Goal: Information Seeking & Learning: Find contact information

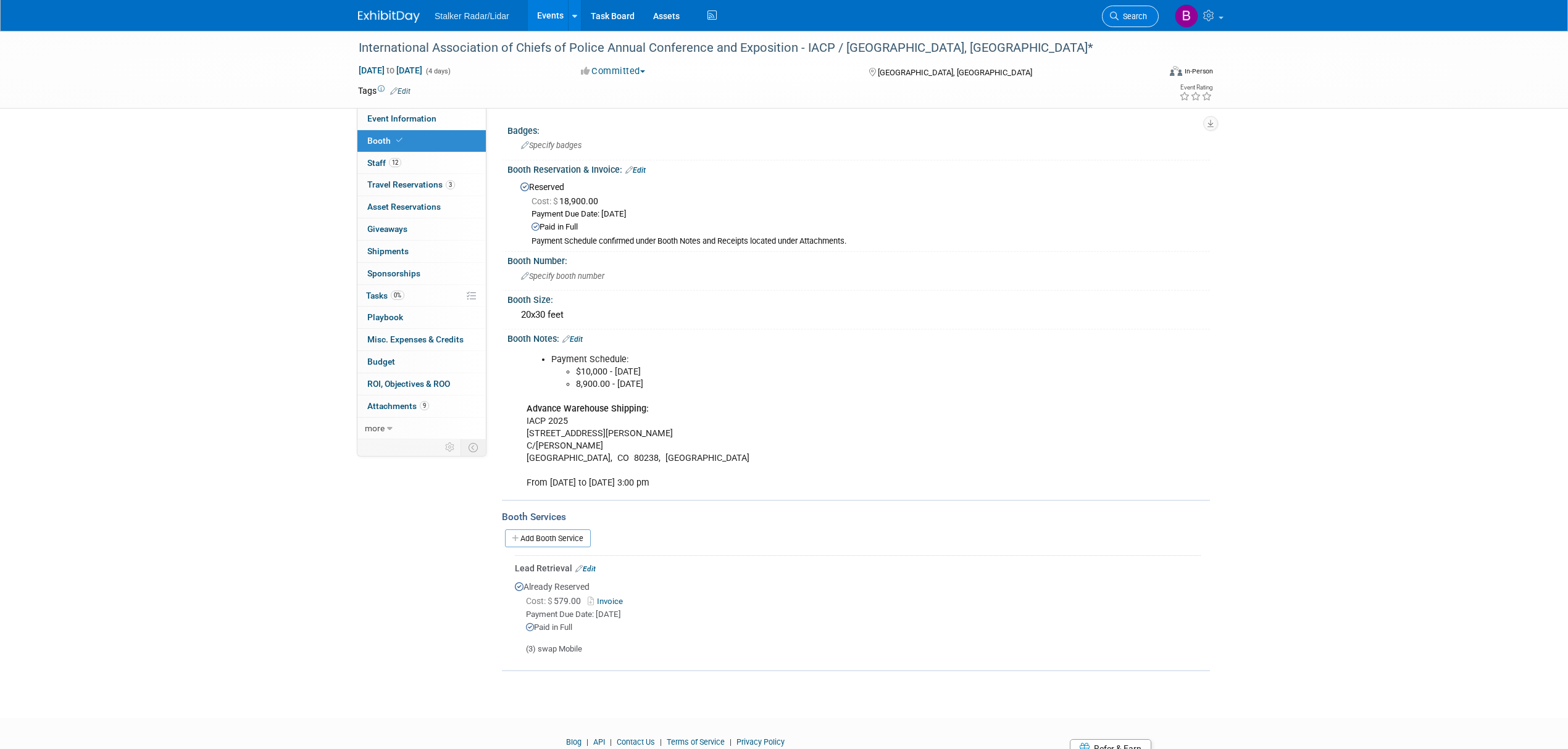
click at [1127, 24] on link "Search" at bounding box center [1130, 16] width 57 height 21
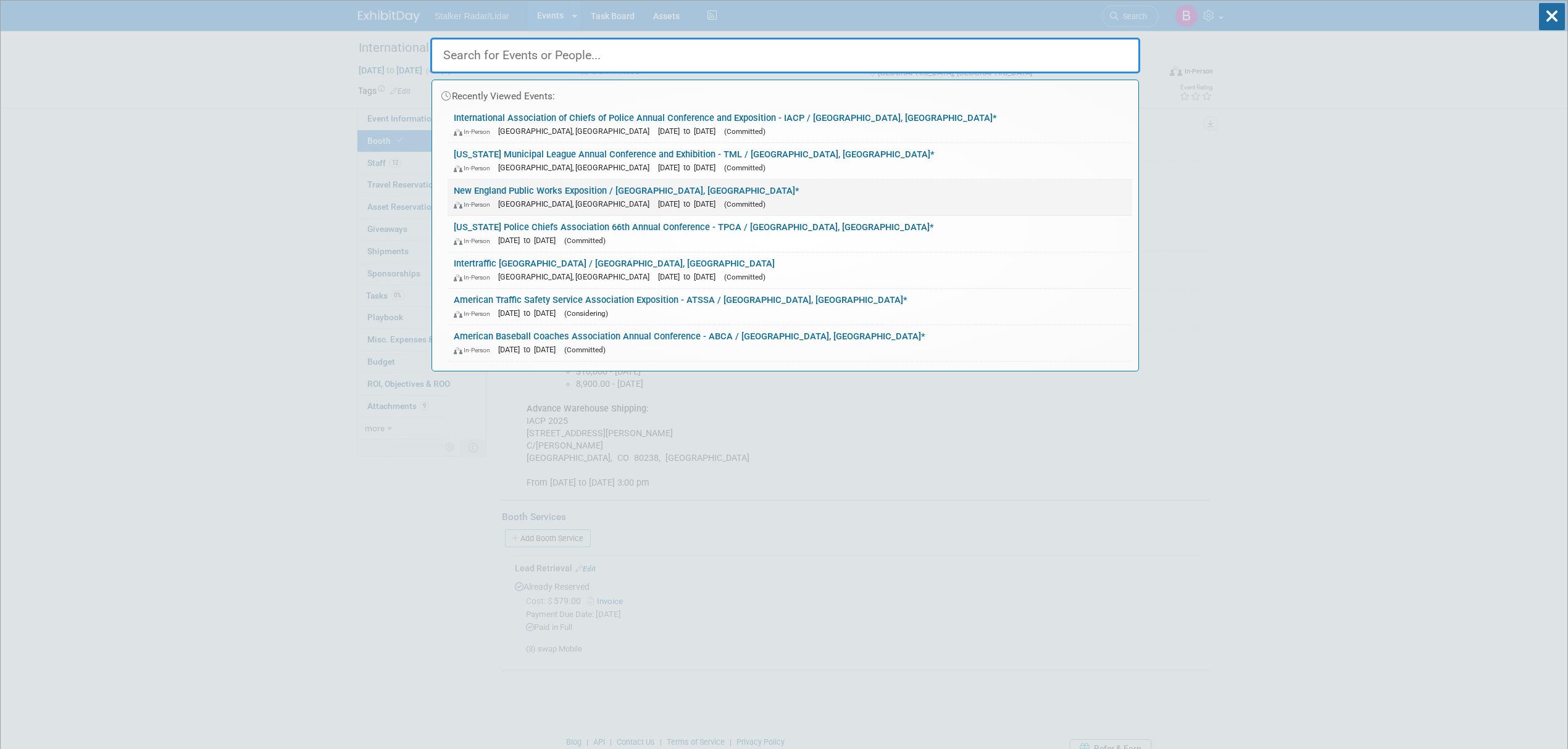
click at [519, 198] on div "In-Person Marlborough, MA Sep 17, 2025 to Sep 18, 2025 (Committed)" at bounding box center [790, 204] width 672 height 13
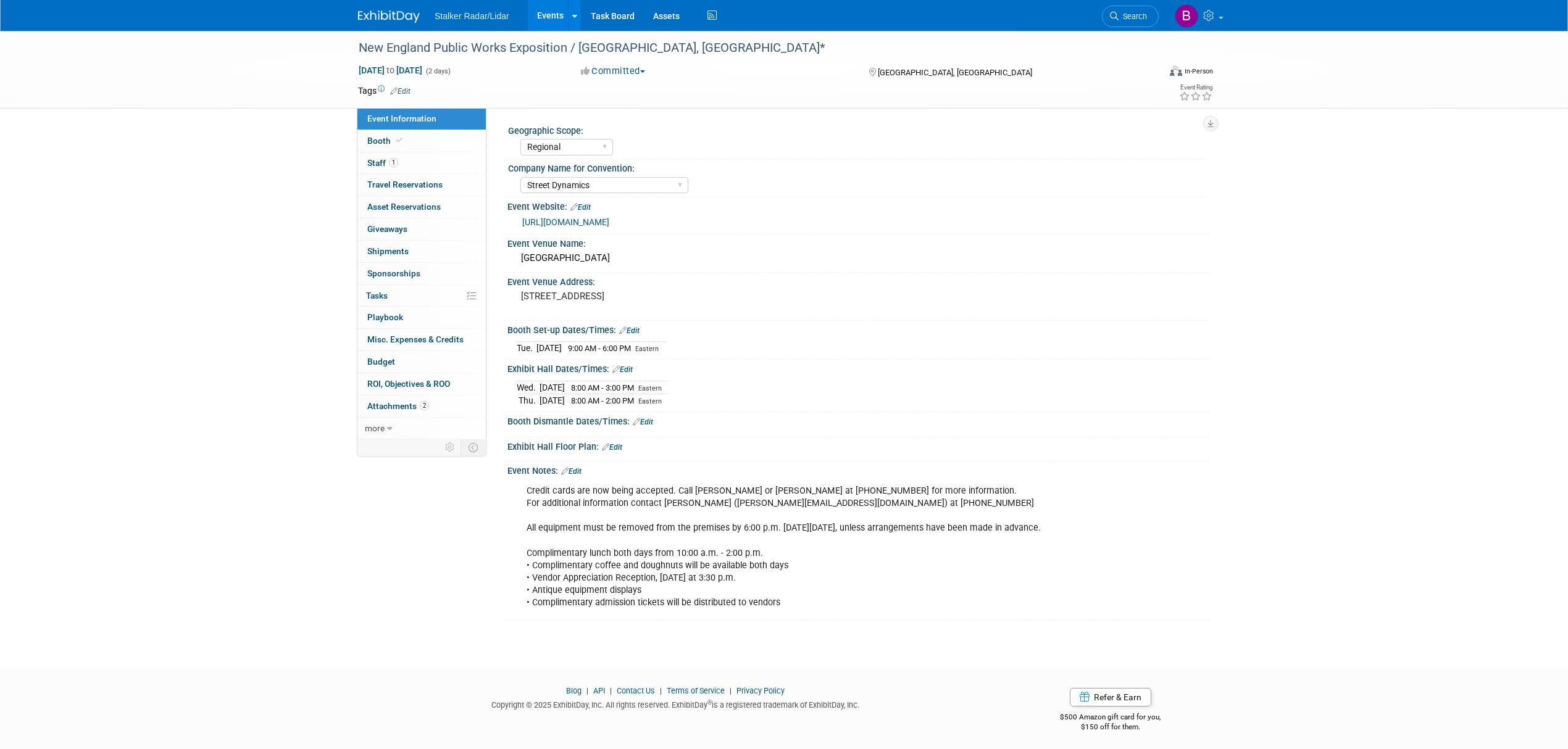
select select "Regional"
select select "Street Dynamics"
click at [1122, 14] on span "Search" at bounding box center [1132, 16] width 28 height 9
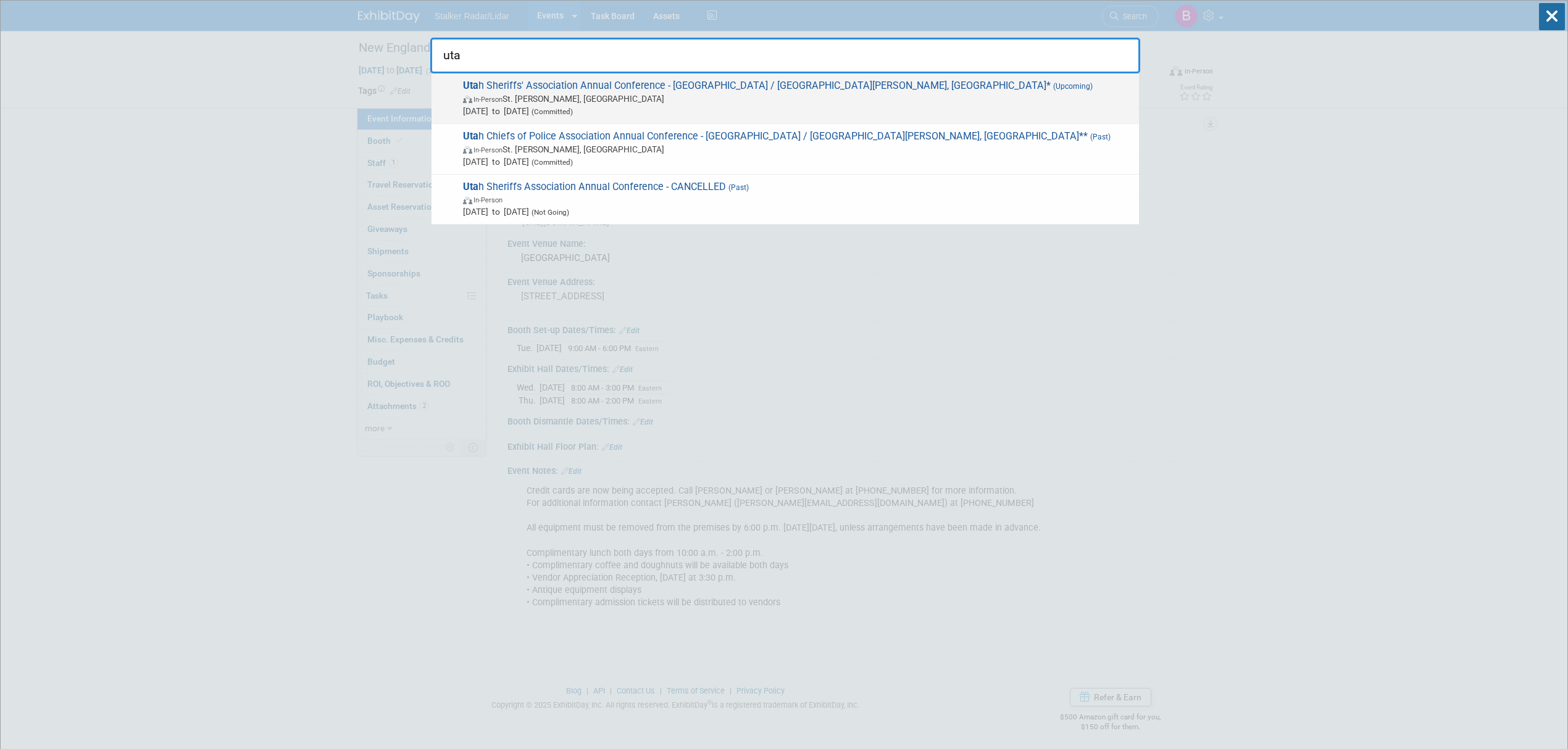
type input "uta"
click at [565, 99] on span "In-Person St. George, UT" at bounding box center [797, 98] width 670 height 12
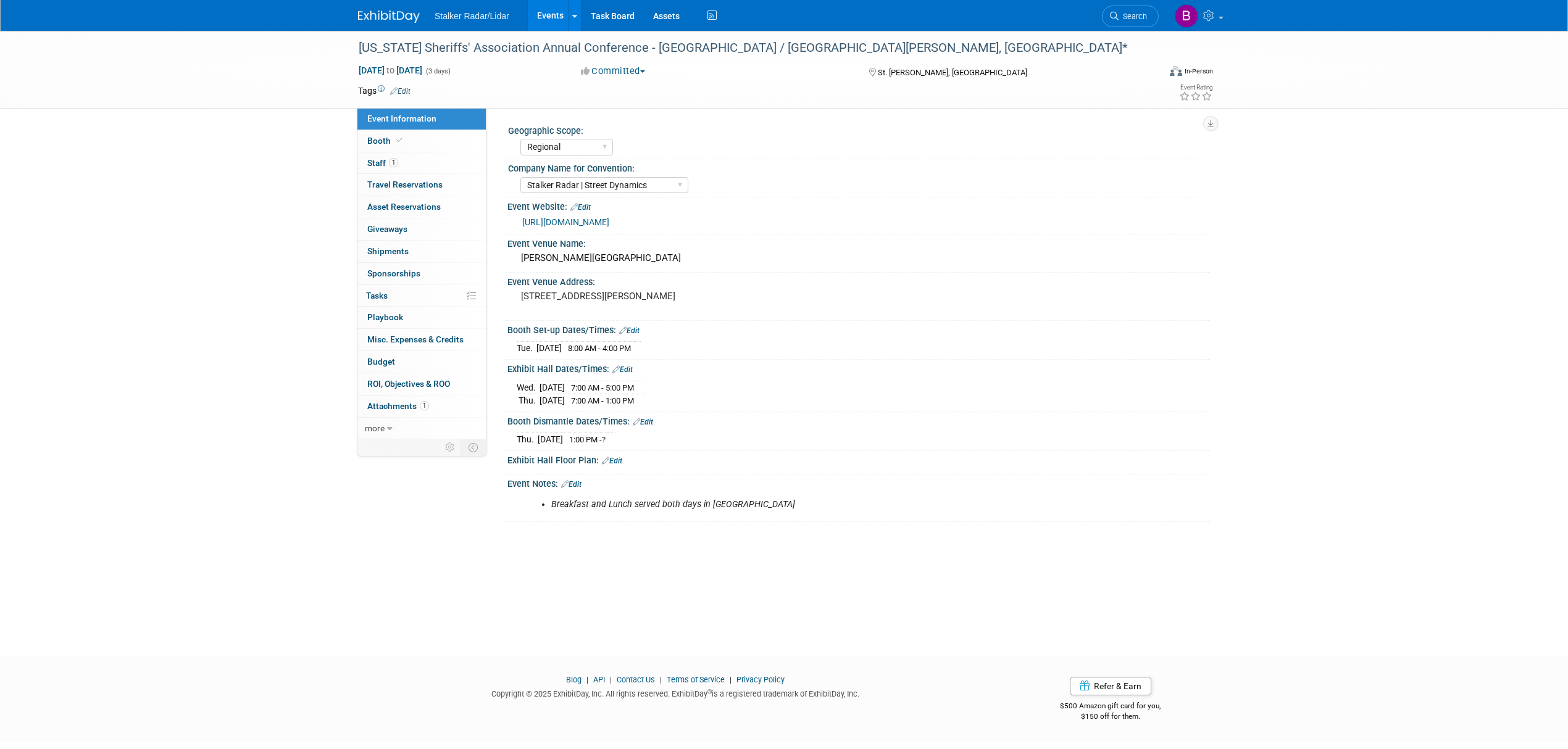
select select "Regional"
select select "Stalker Radar | Street Dynamics"
click at [1124, 20] on span "Search" at bounding box center [1132, 16] width 28 height 9
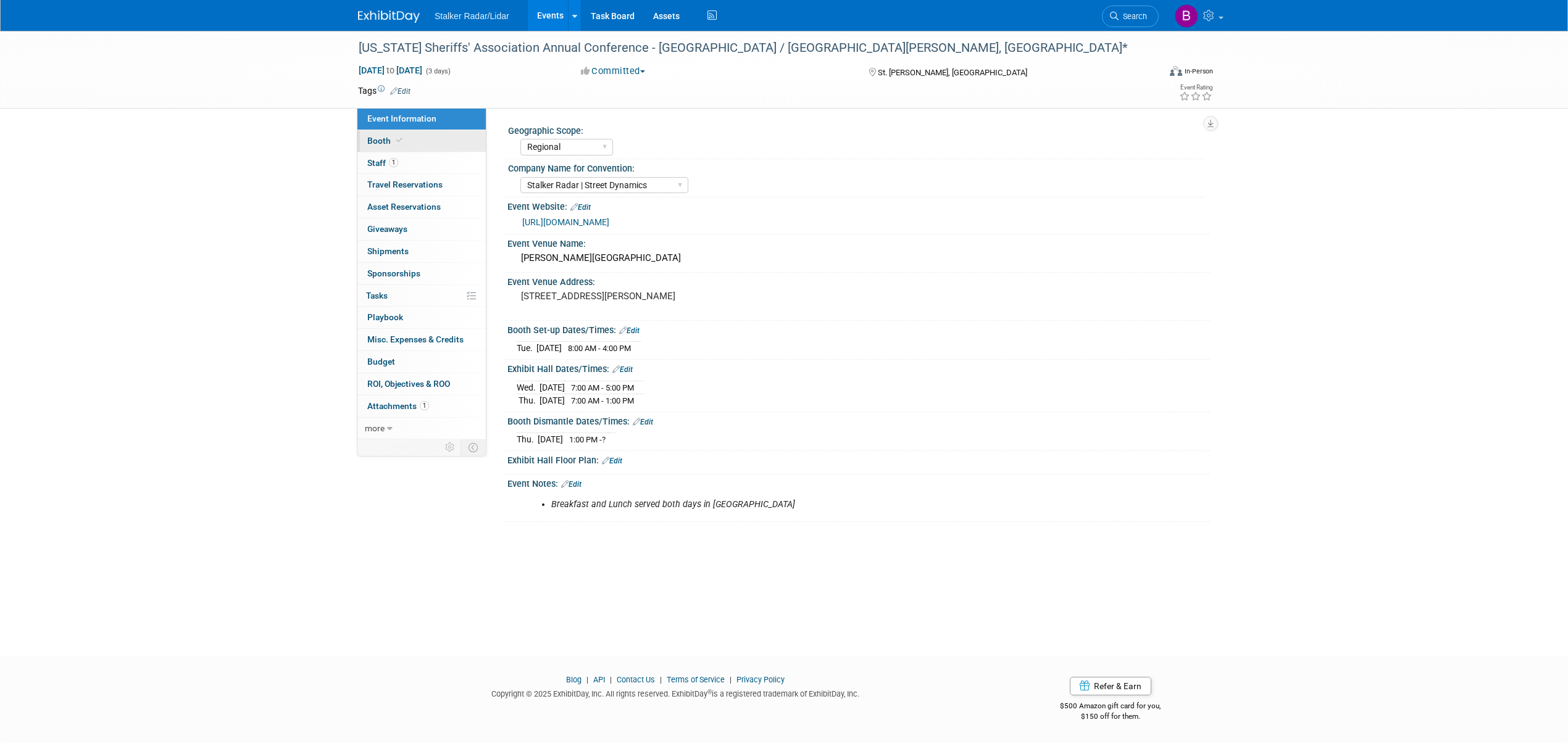
click at [388, 143] on span "Booth" at bounding box center [386, 140] width 37 height 10
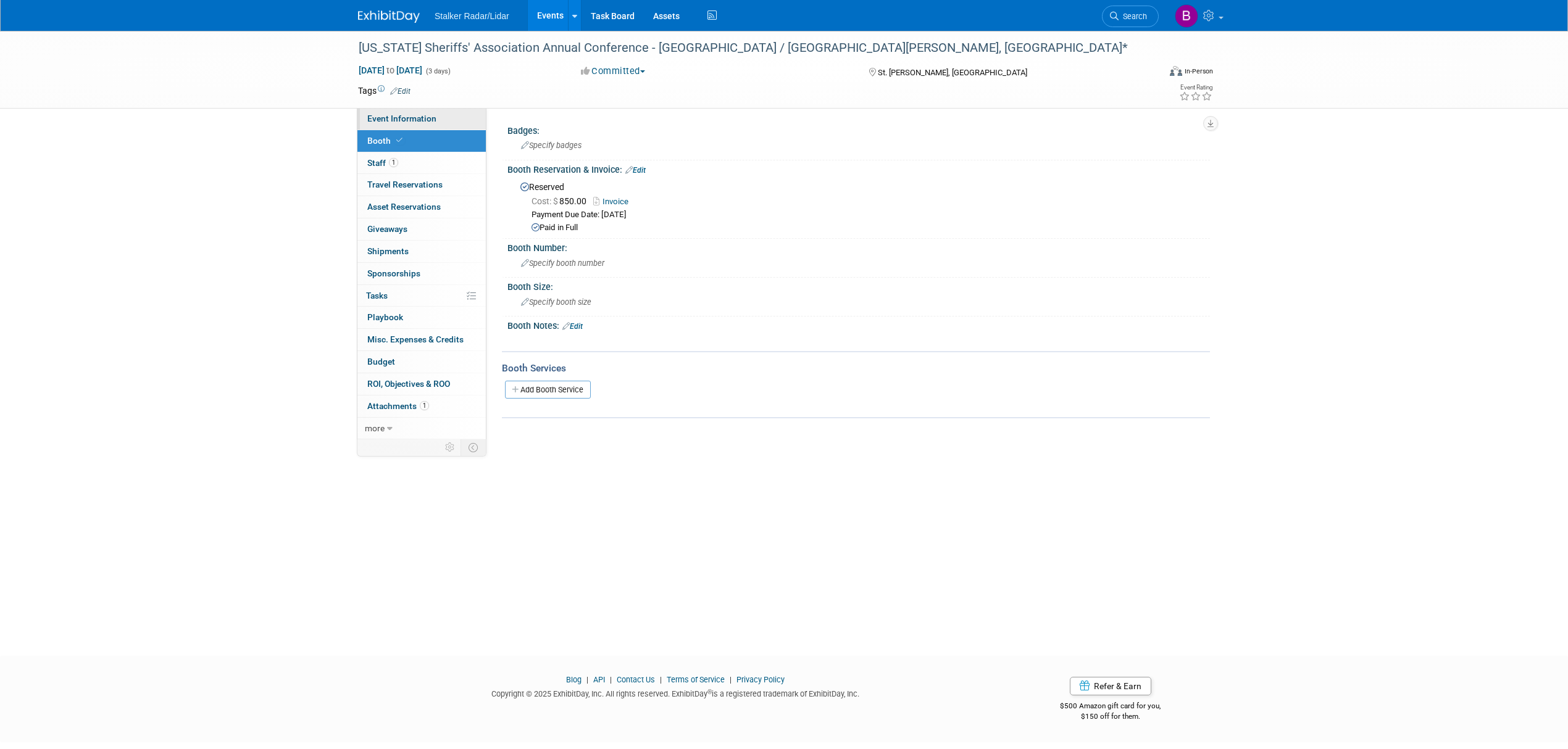
click at [400, 124] on link "Event Information" at bounding box center [422, 118] width 128 height 21
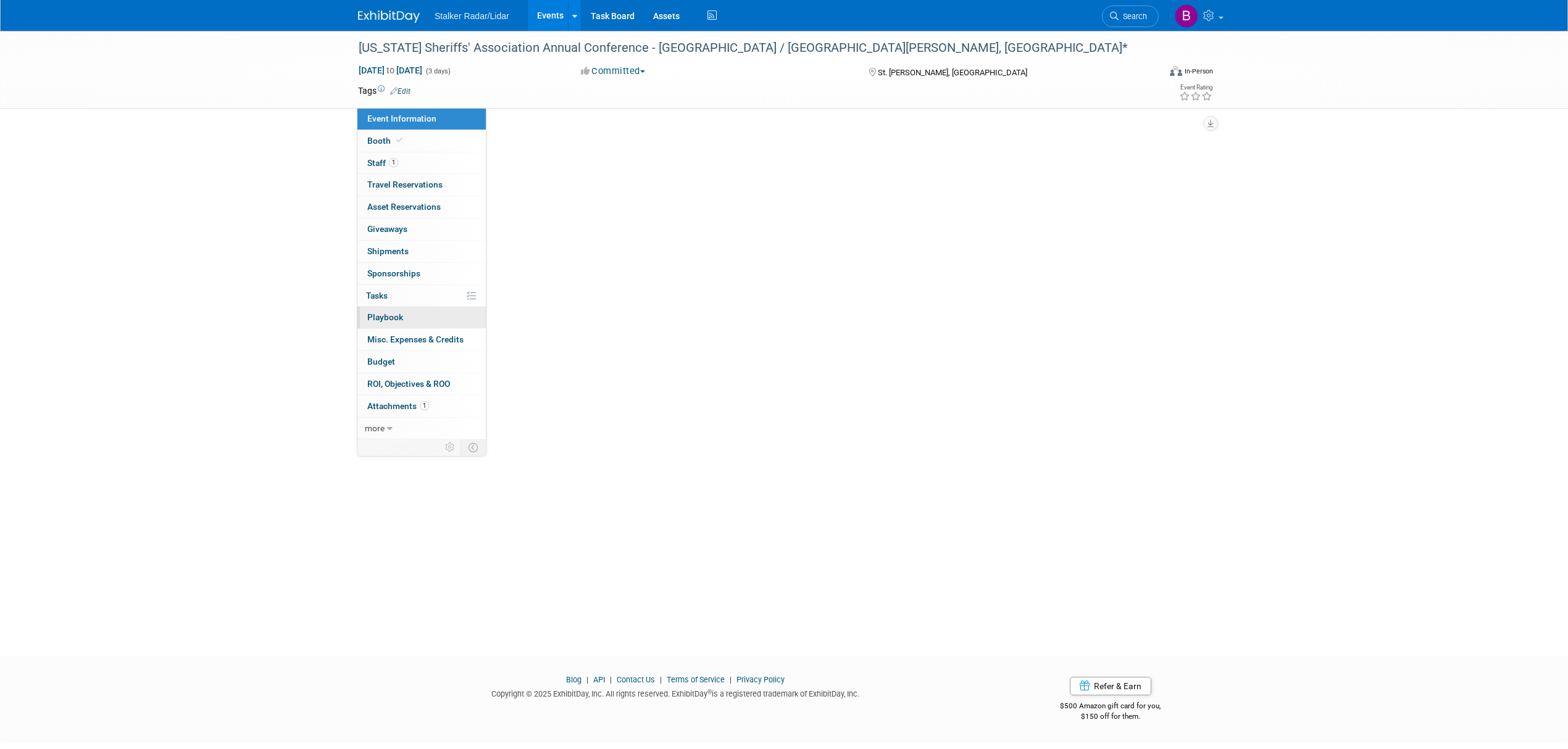
select select "Regional"
select select "Stalker Radar | Street Dynamics"
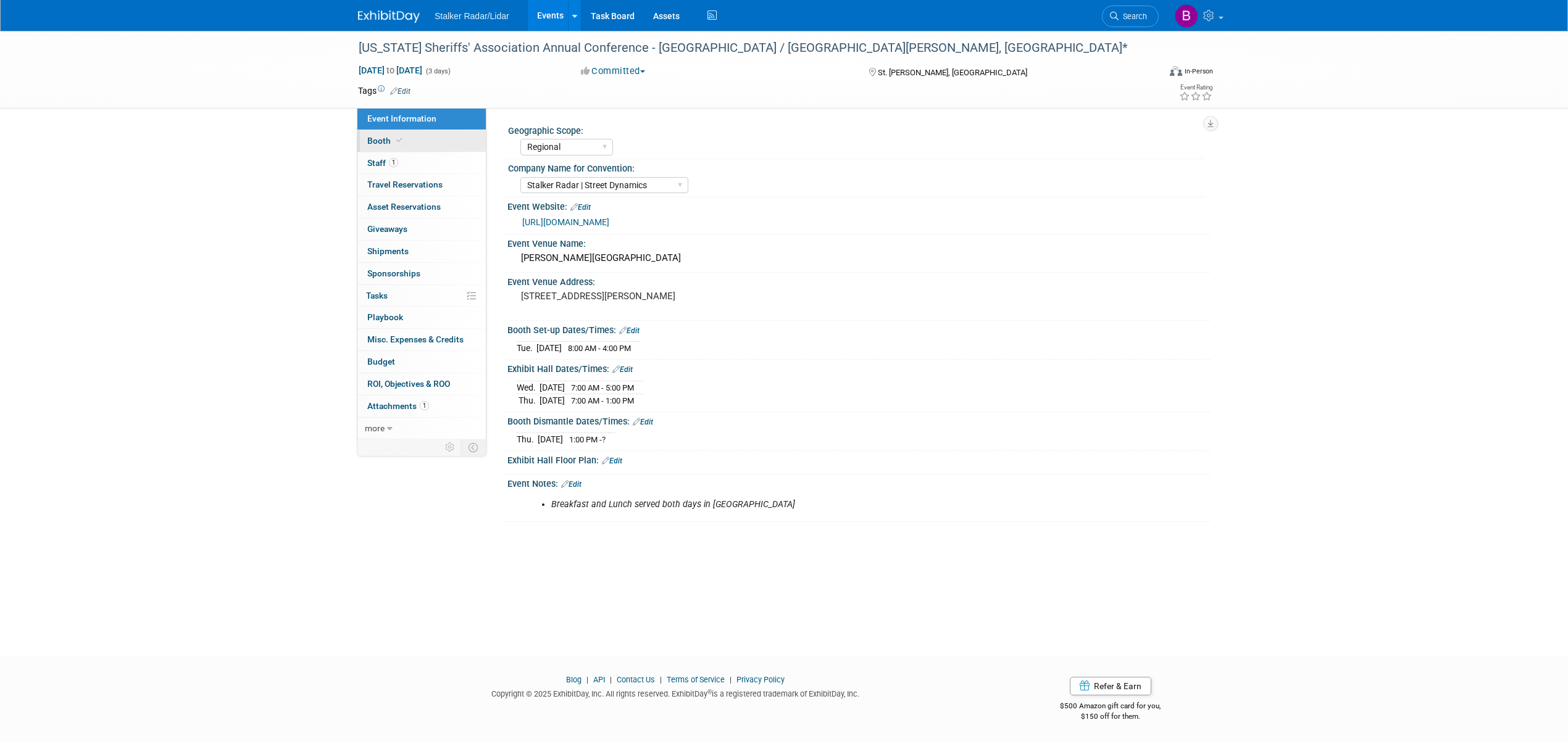
click at [408, 142] on link "Booth" at bounding box center [422, 141] width 128 height 21
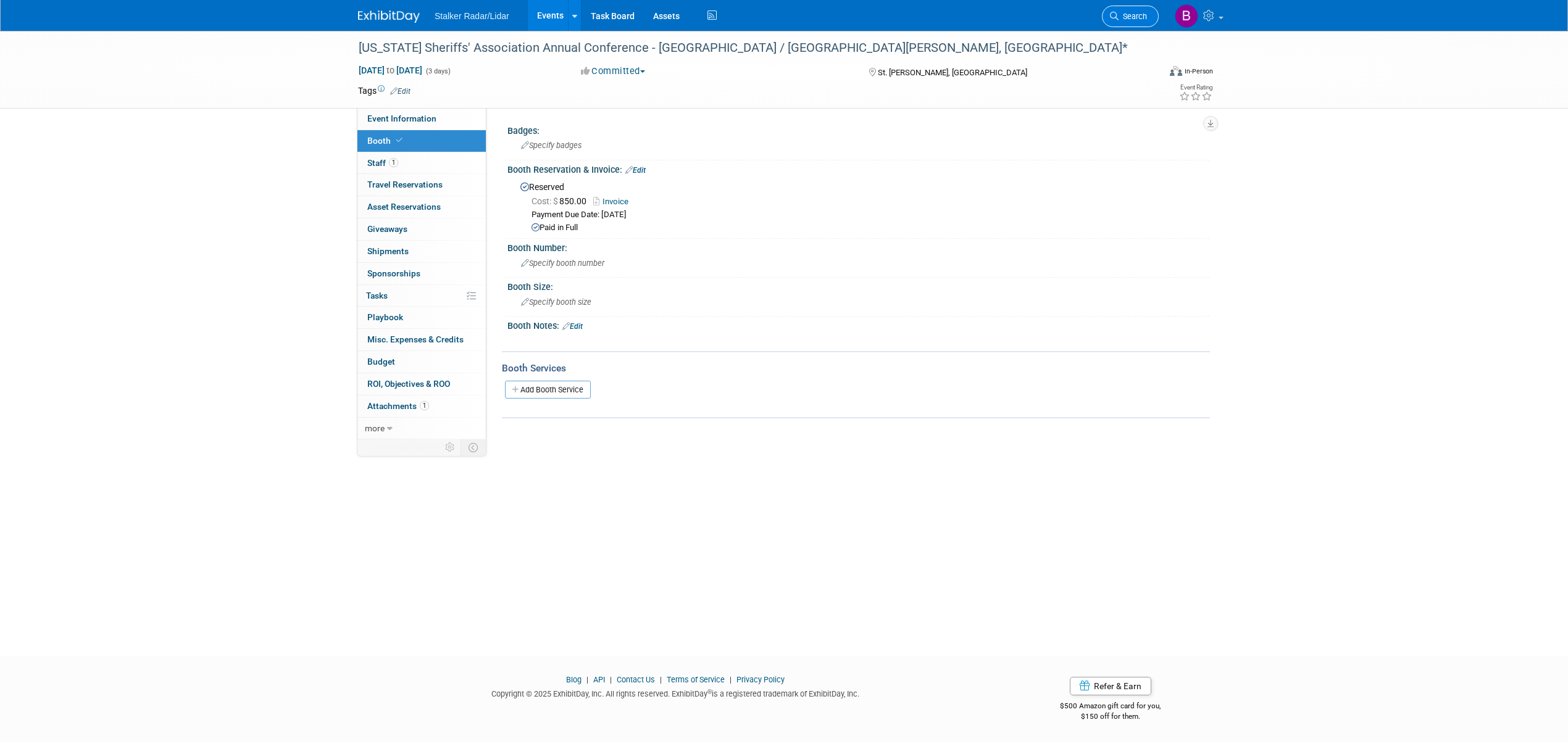
click at [1141, 24] on link "Search" at bounding box center [1130, 16] width 57 height 21
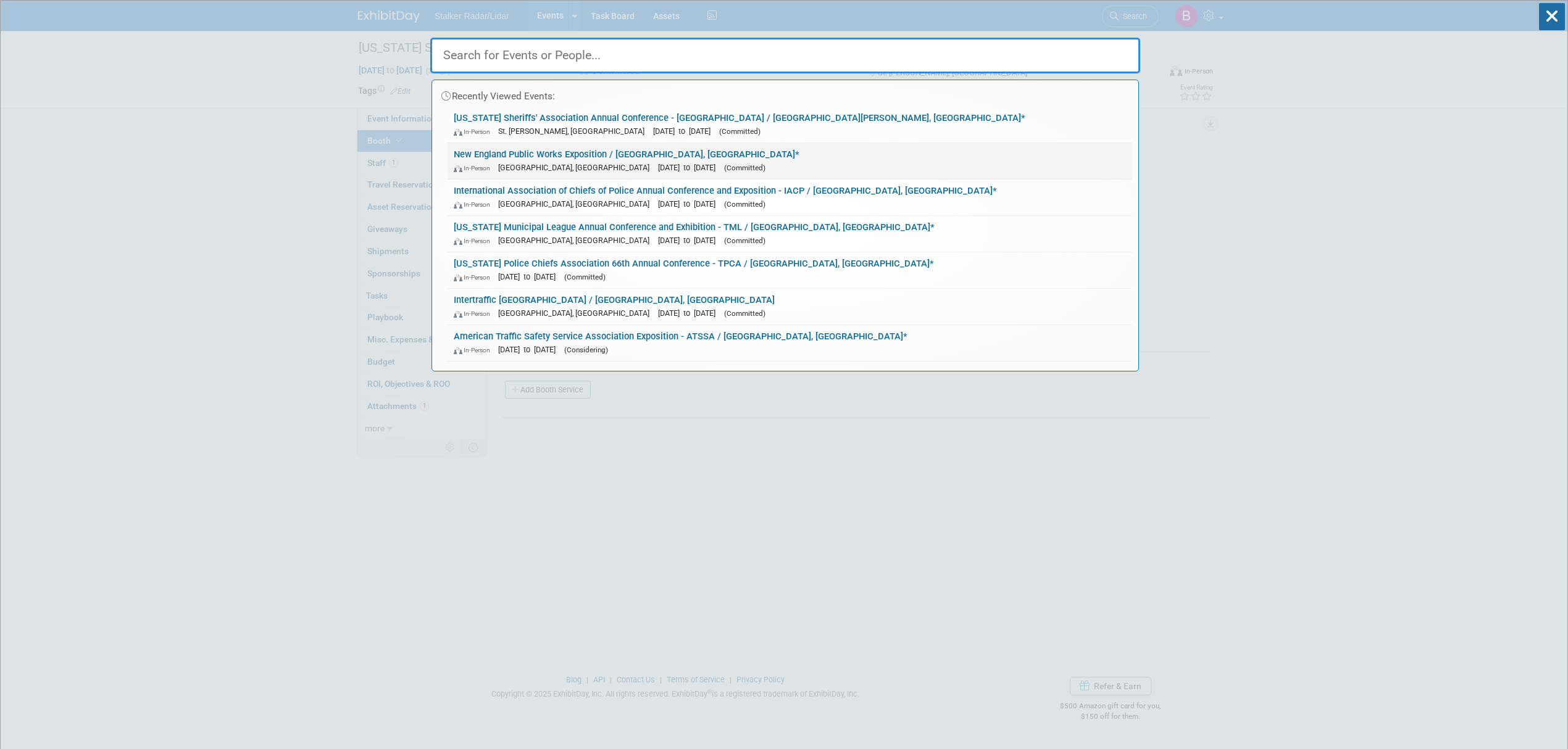
click at [547, 169] on span "[GEOGRAPHIC_DATA], [GEOGRAPHIC_DATA]" at bounding box center [577, 167] width 157 height 9
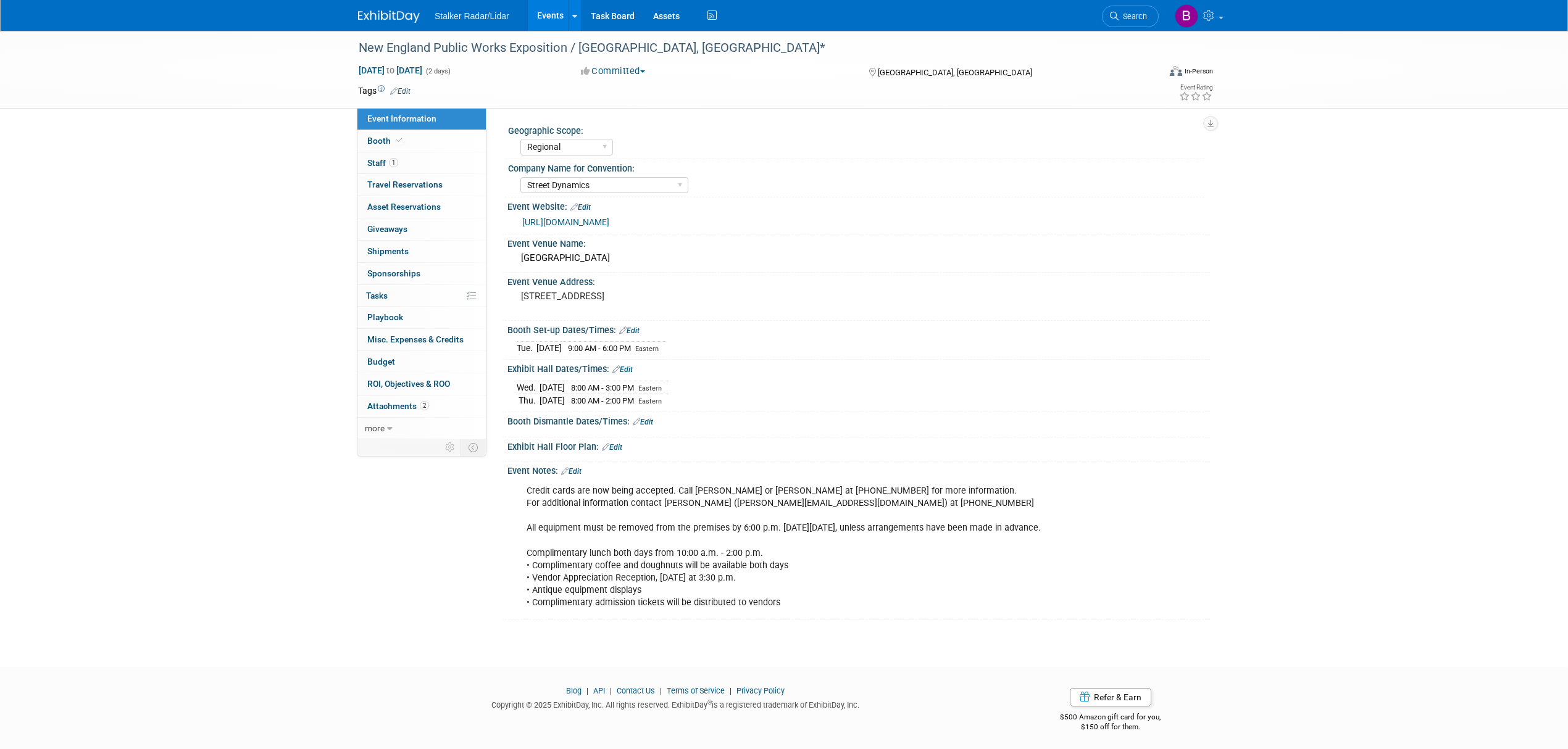
select select "Regional"
select select "Street Dynamics"
click at [388, 142] on span "Booth" at bounding box center [386, 140] width 37 height 10
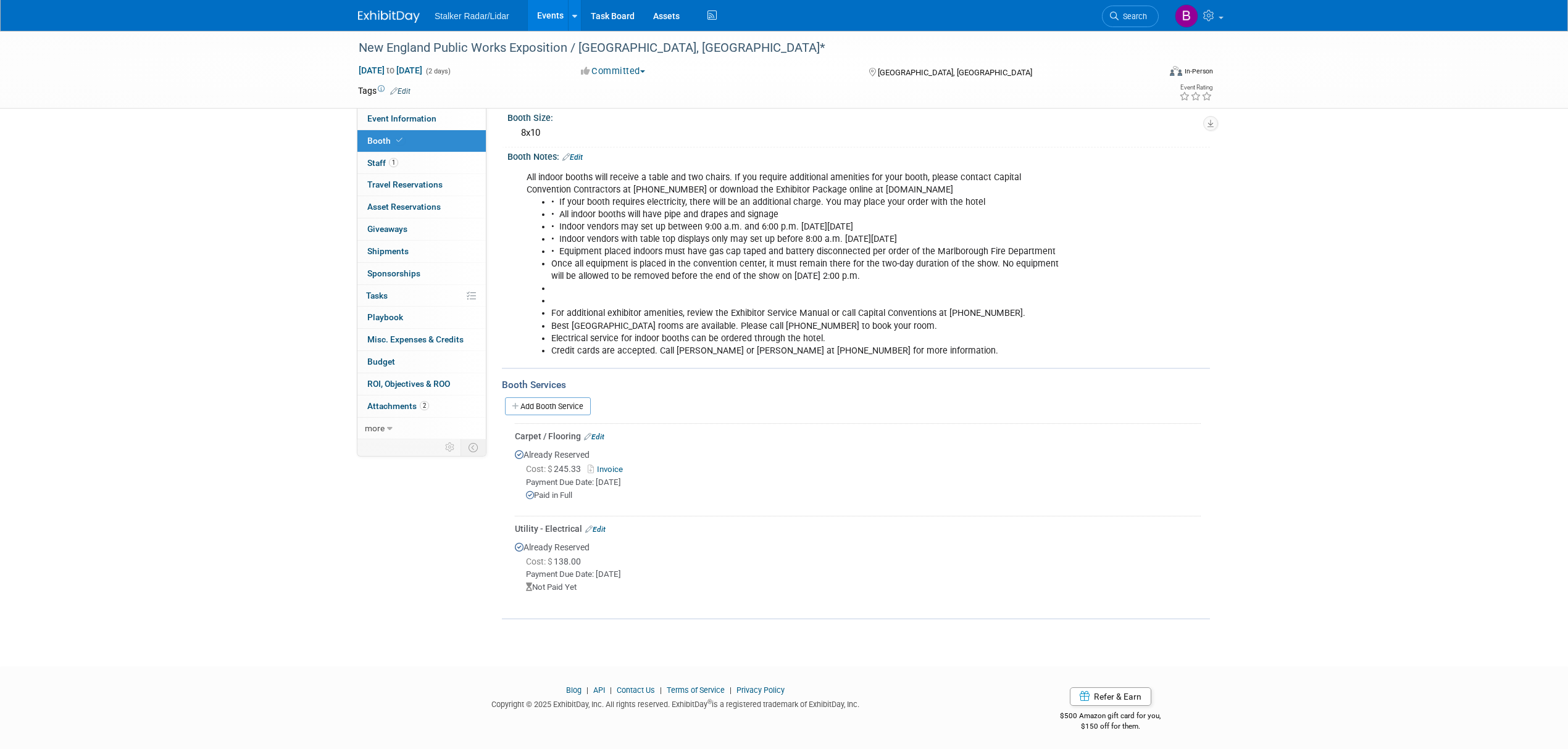
scroll to position [164, 0]
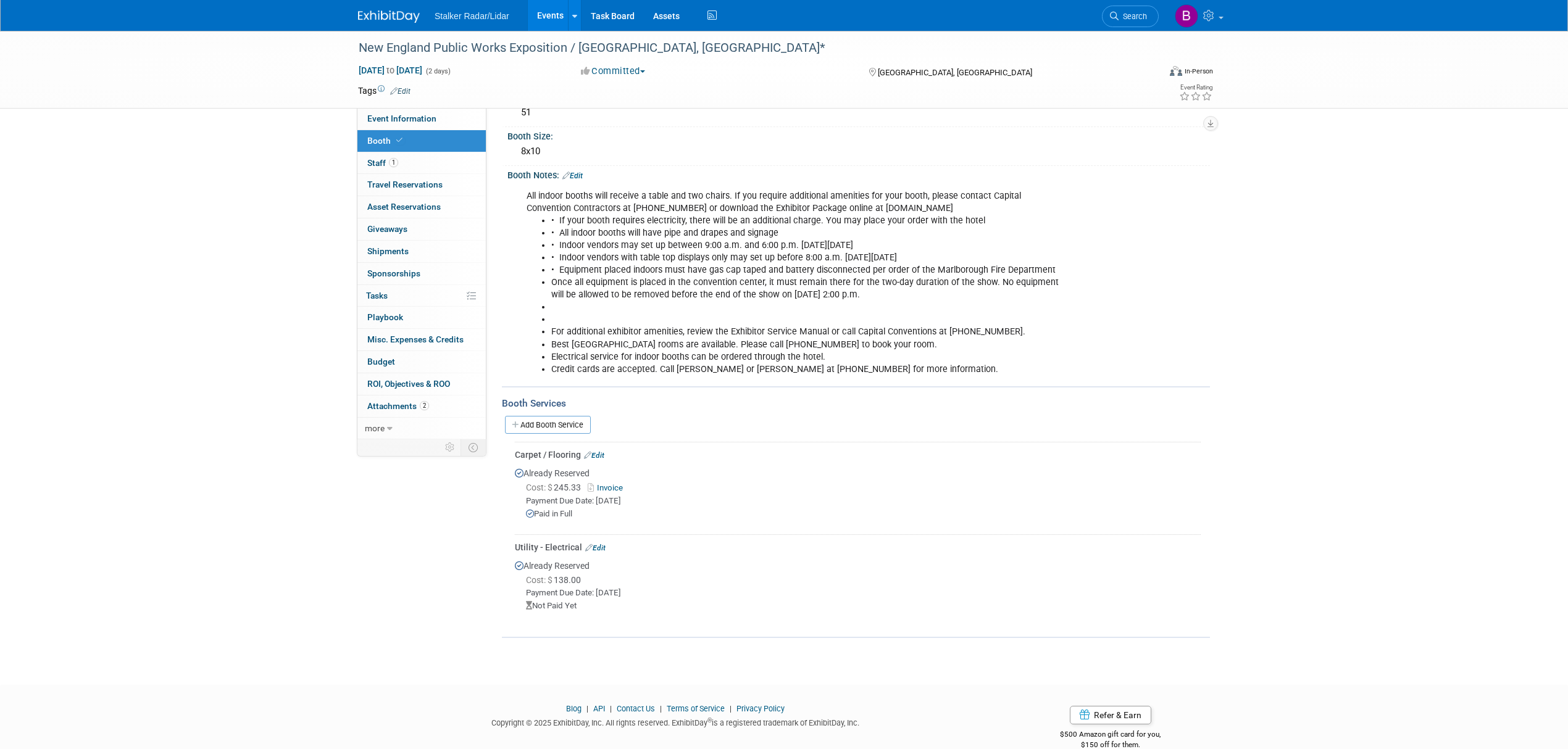
click at [545, 11] on link "Events" at bounding box center [550, 15] width 45 height 31
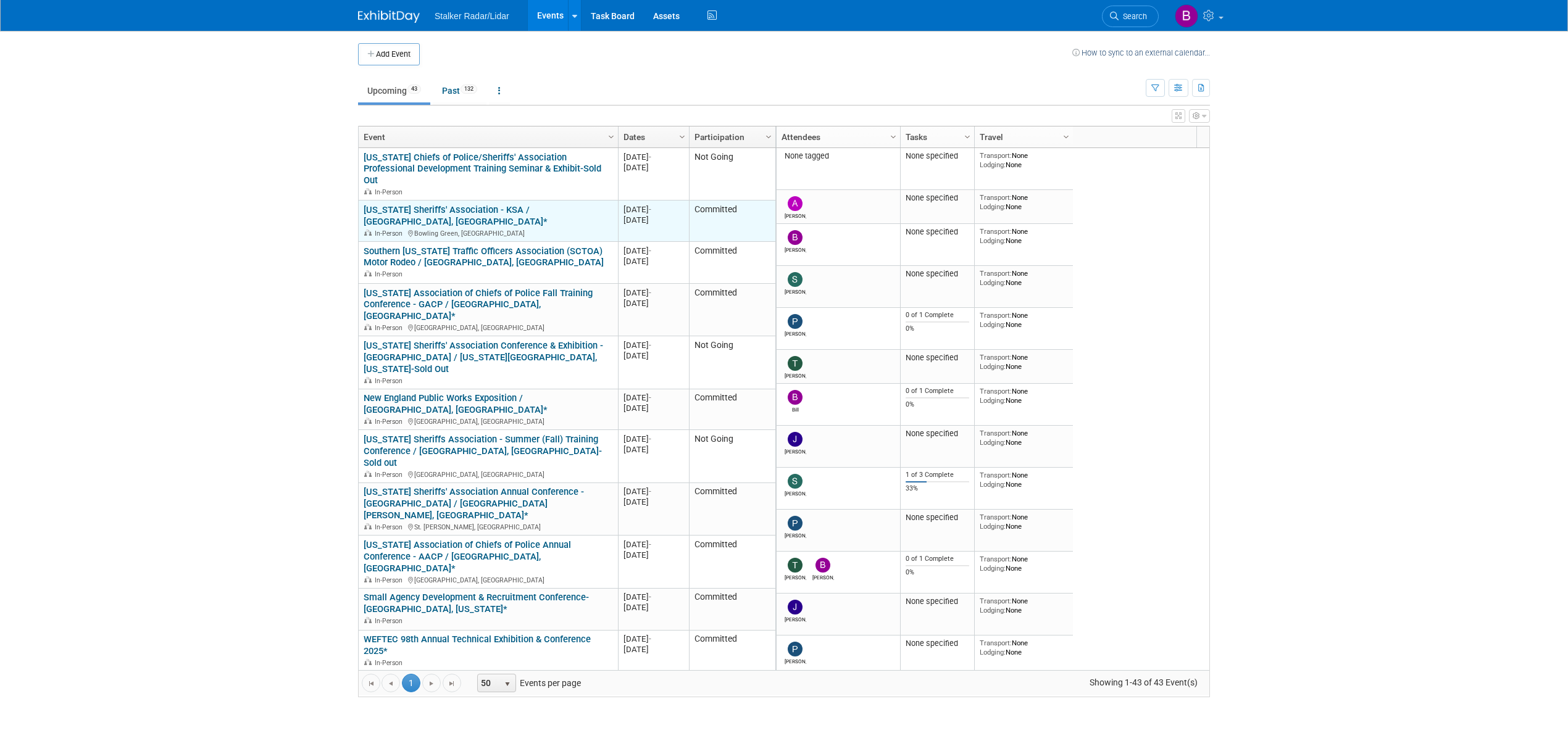
click at [542, 205] on link "[US_STATE] Sheriffs' Association - KSA / [GEOGRAPHIC_DATA], [GEOGRAPHIC_DATA]*" at bounding box center [455, 216] width 184 height 23
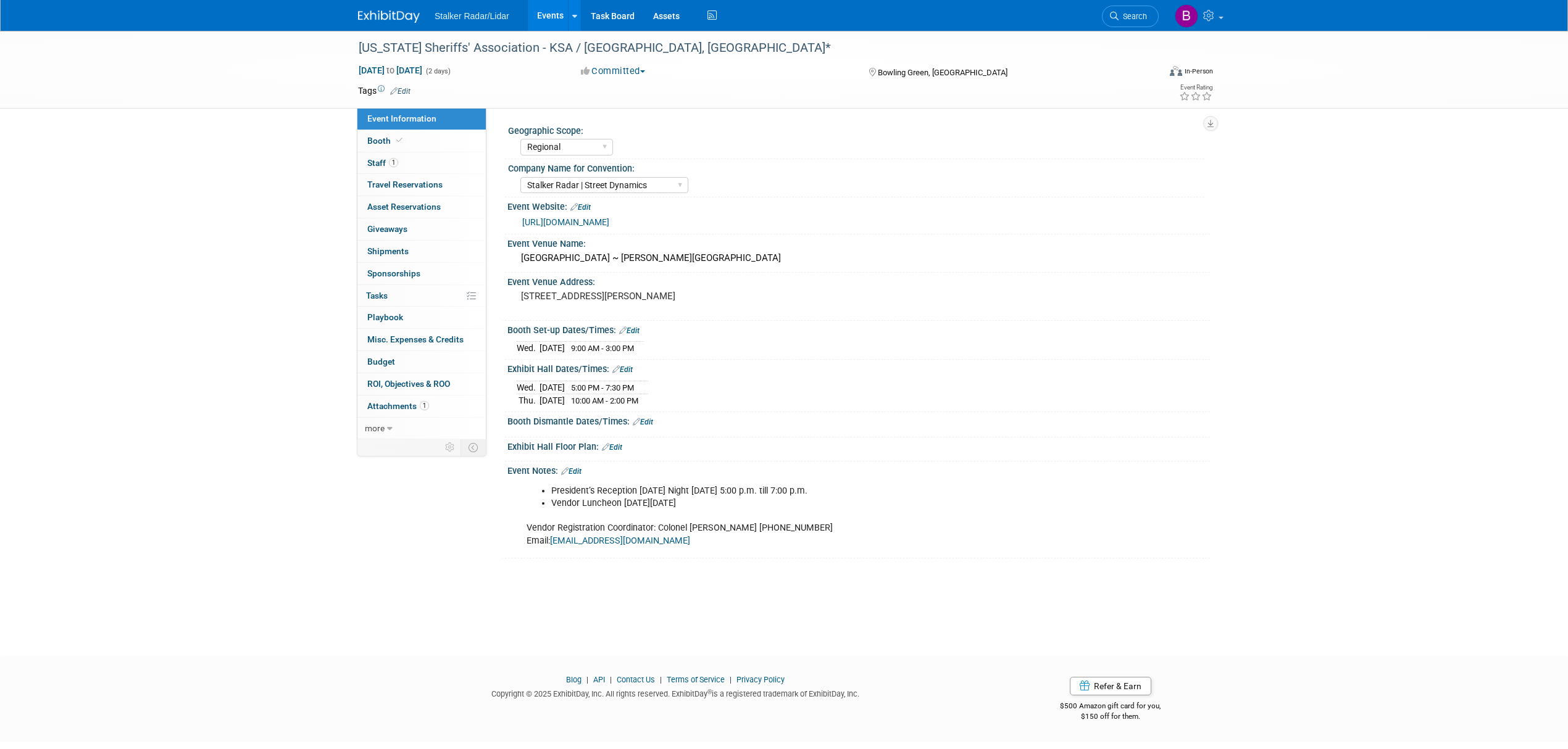
select select "Regional"
select select "Stalker Radar | Street Dynamics"
click at [390, 142] on span "Booth" at bounding box center [386, 140] width 37 height 10
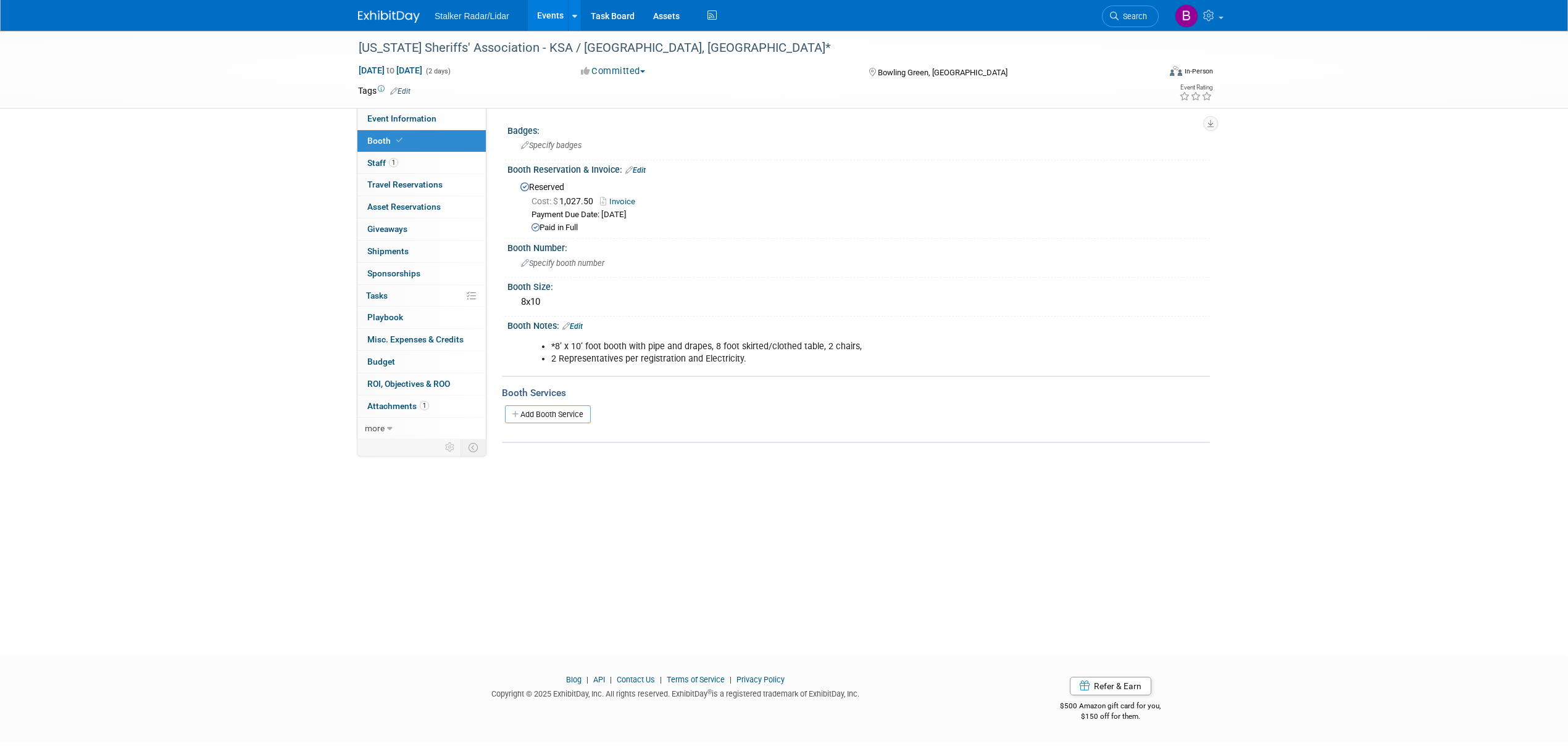
click at [545, 12] on link "Events" at bounding box center [550, 15] width 45 height 31
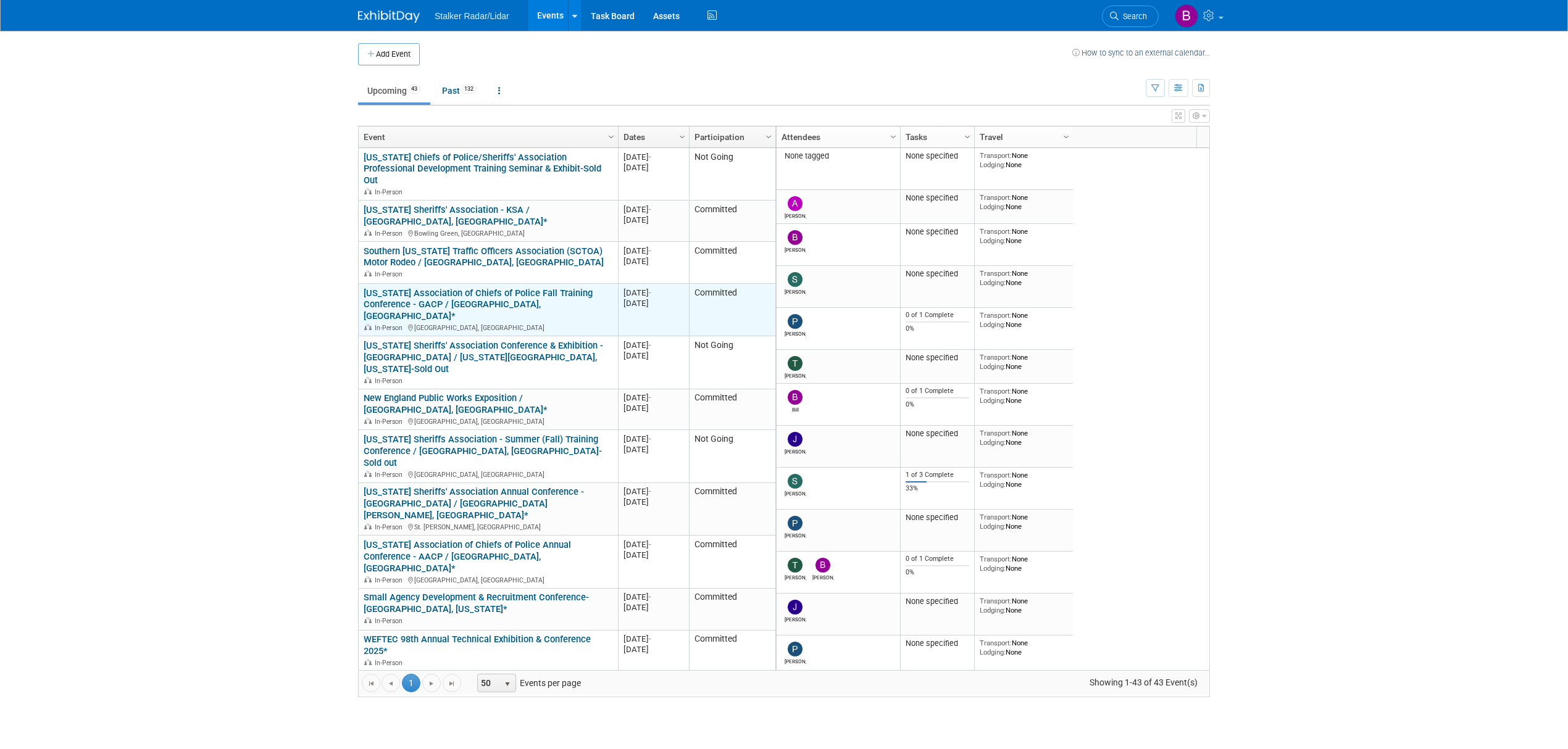
click at [497, 288] on link "[US_STATE] Association of Chiefs of Police Fall Training Conference - GACP / [G…" at bounding box center [478, 305] width 229 height 34
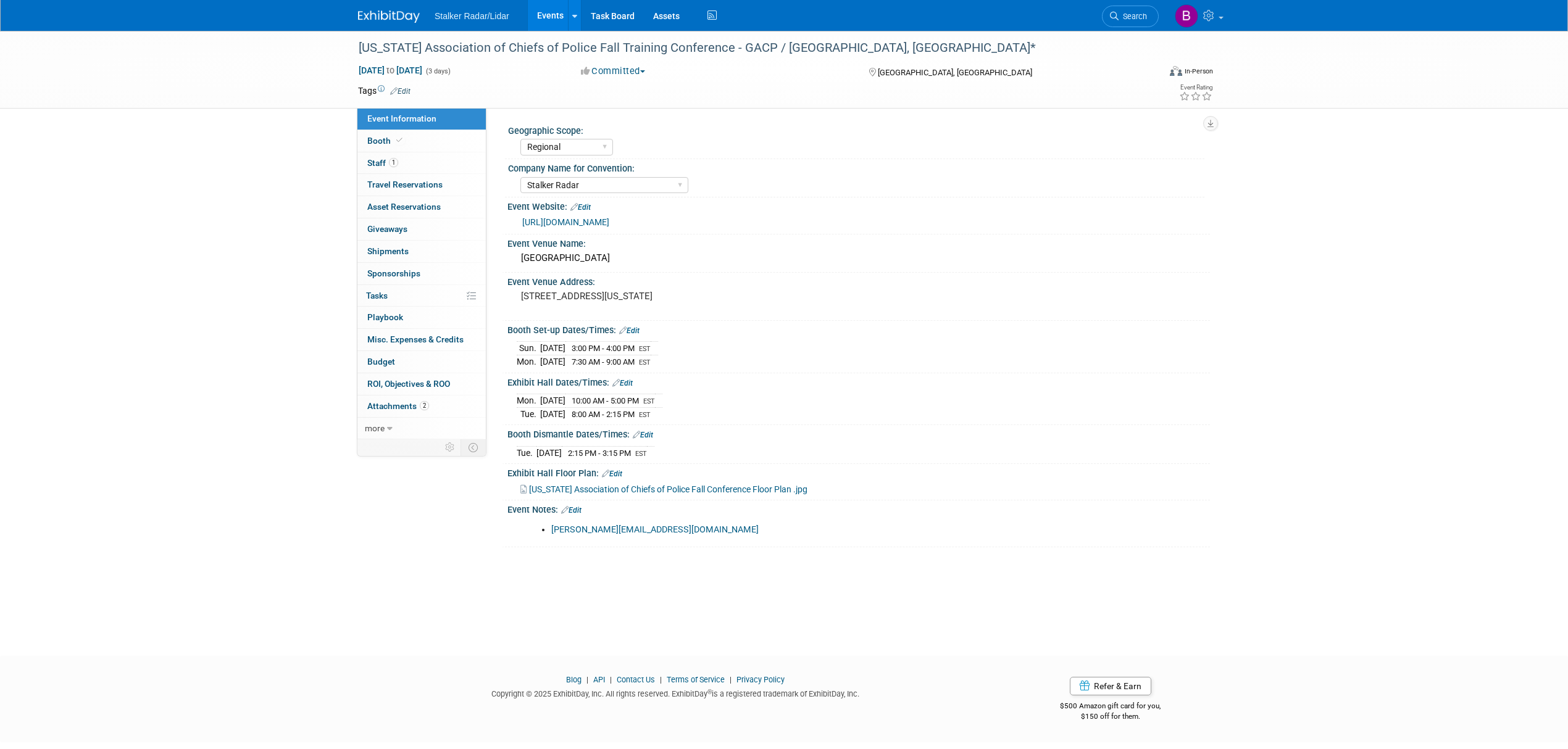
select select "Regional"
select select "Stalker Radar"
click at [397, 137] on icon at bounding box center [399, 140] width 6 height 7
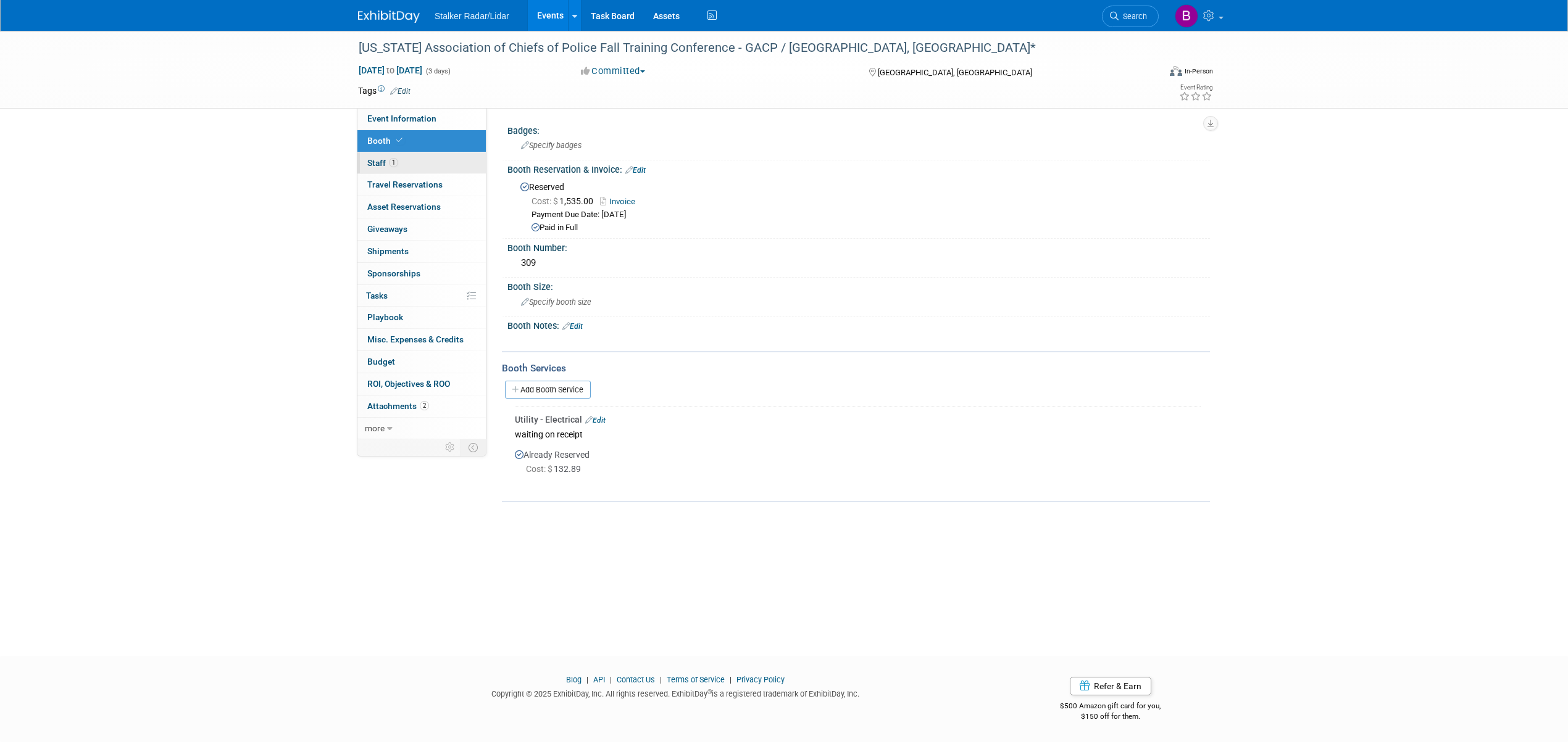
click at [407, 166] on link "1 Staff 1" at bounding box center [422, 163] width 128 height 21
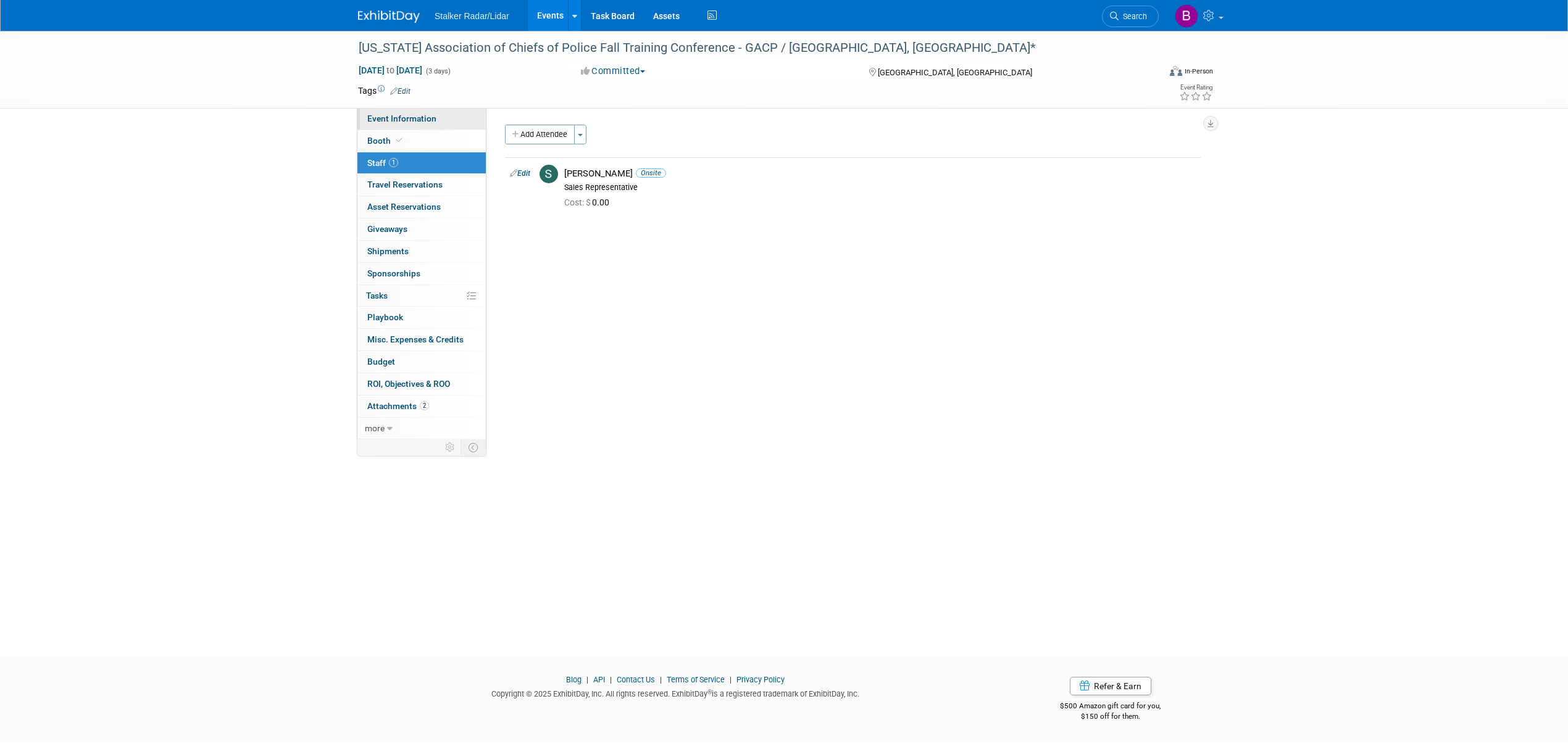
click at [410, 118] on span "Event Information" at bounding box center [402, 118] width 70 height 10
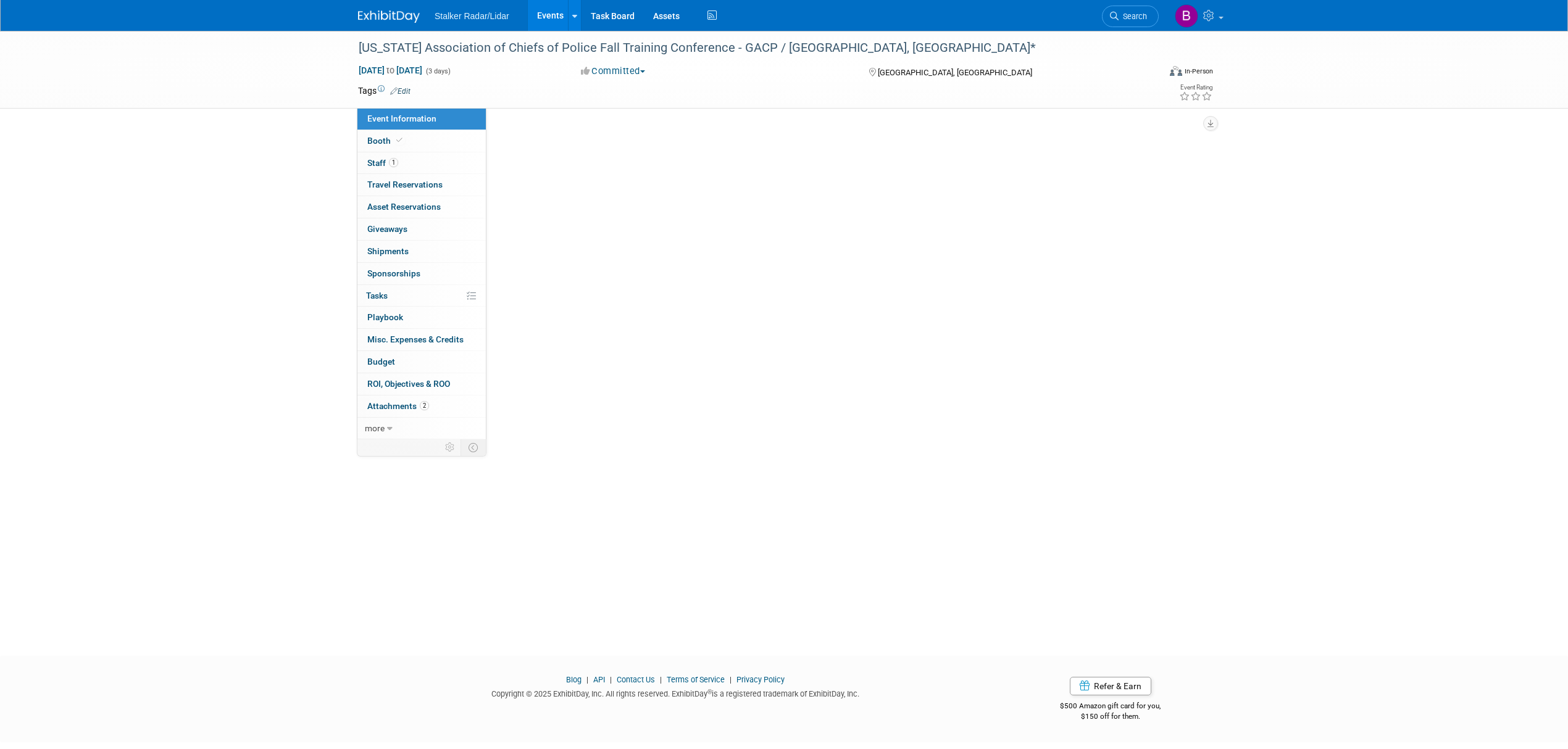
select select "Regional"
select select "Stalker Radar"
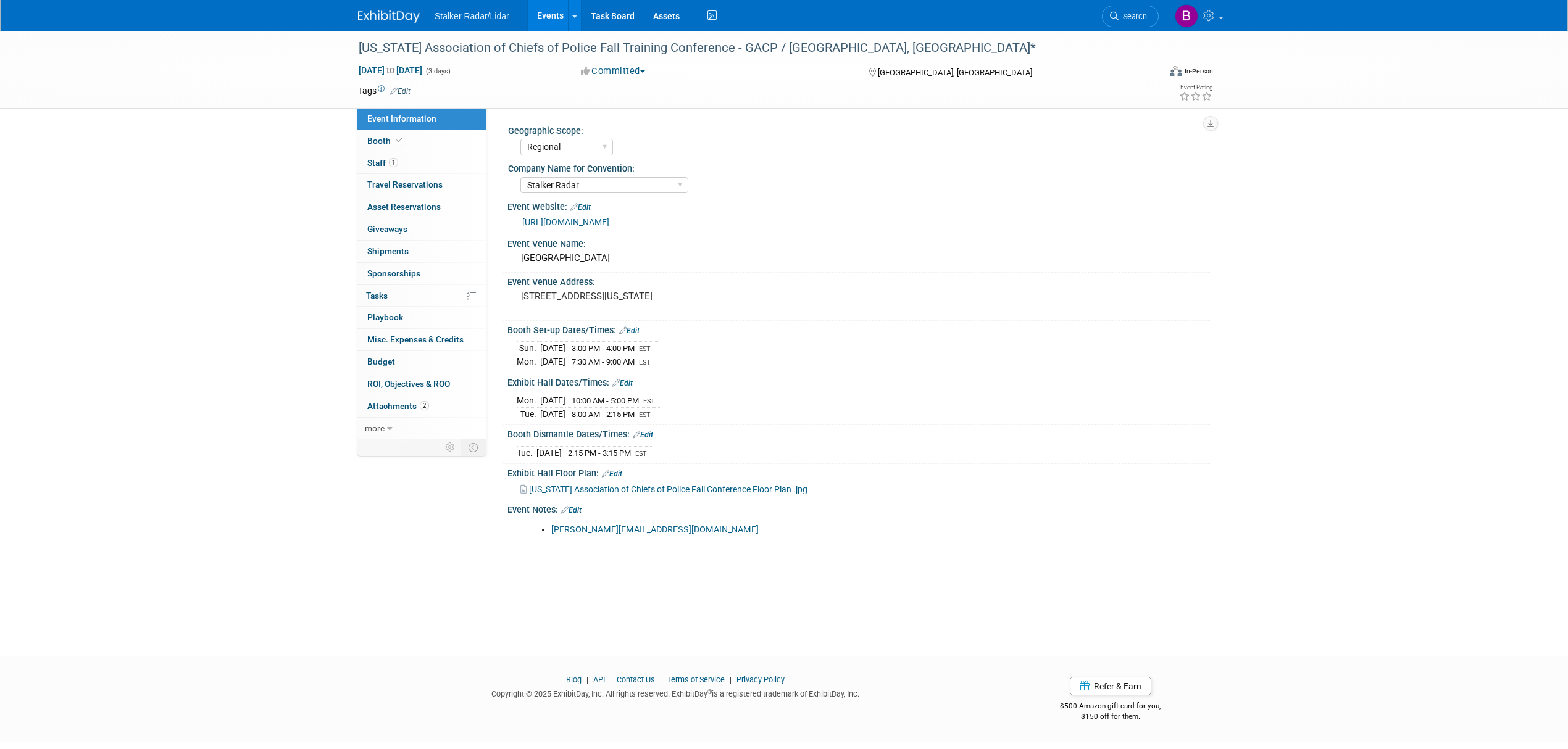
click at [609, 217] on link "[URL][DOMAIN_NAME]" at bounding box center [566, 221] width 87 height 10
click at [609, 221] on link "[URL][DOMAIN_NAME]" at bounding box center [566, 221] width 87 height 10
click at [420, 136] on link "Booth" at bounding box center [422, 141] width 128 height 21
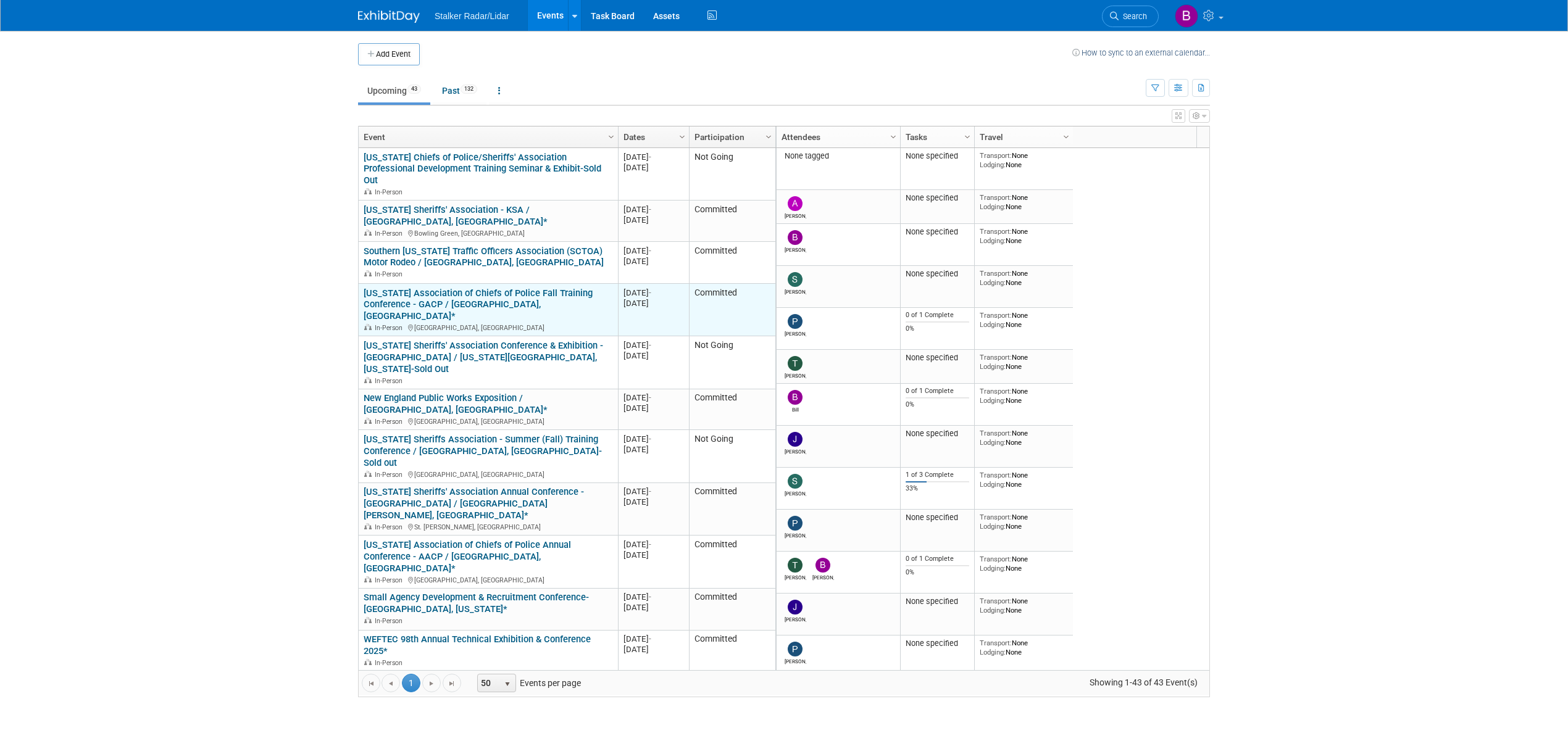
click at [419, 288] on link "[US_STATE] Association of Chiefs of Police Fall Training Conference - GACP / [G…" at bounding box center [478, 305] width 229 height 34
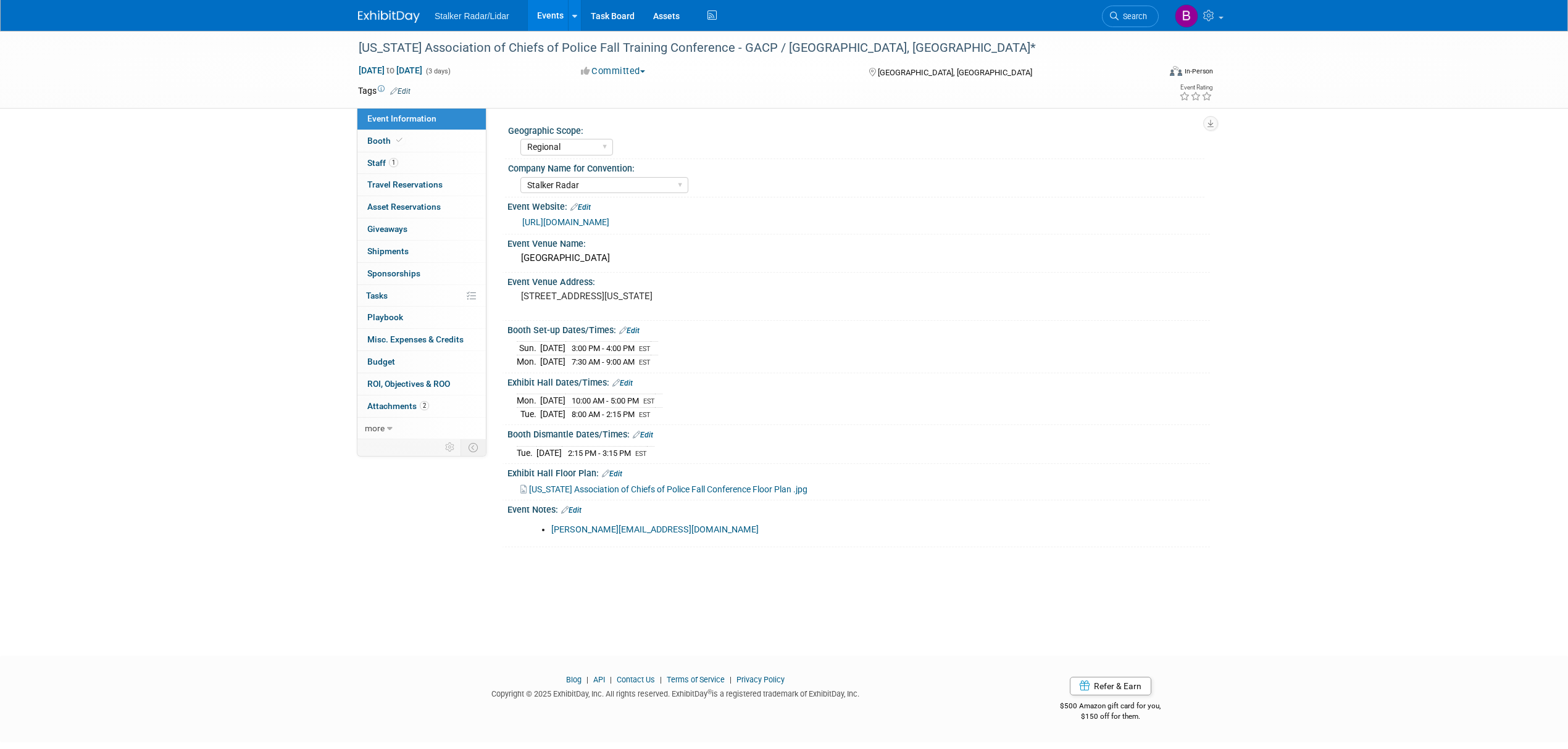
select select "Regional"
select select "Stalker Radar"
click at [366, 138] on link "Booth" at bounding box center [422, 141] width 128 height 21
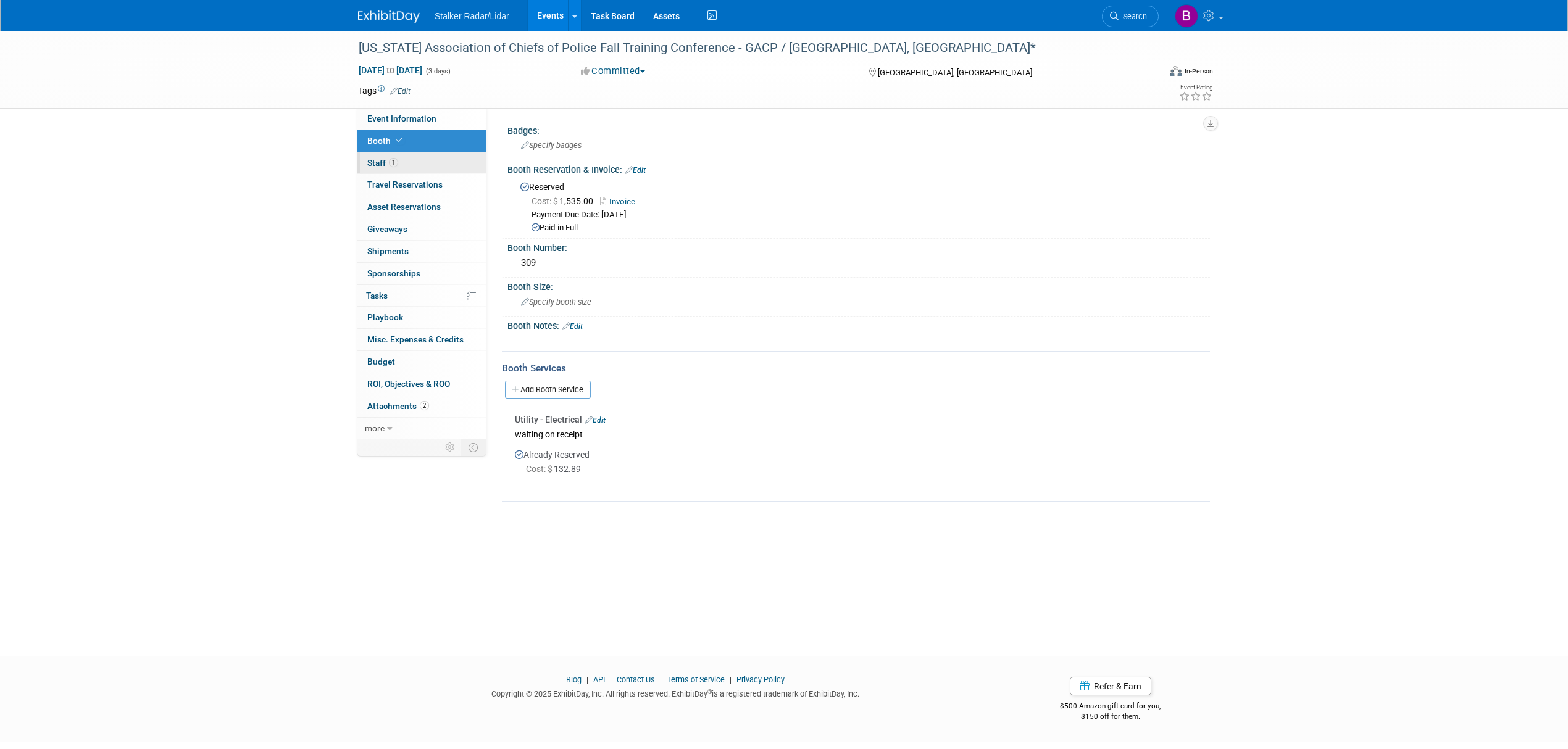
click at [383, 173] on link "1 Staff 1" at bounding box center [422, 163] width 128 height 21
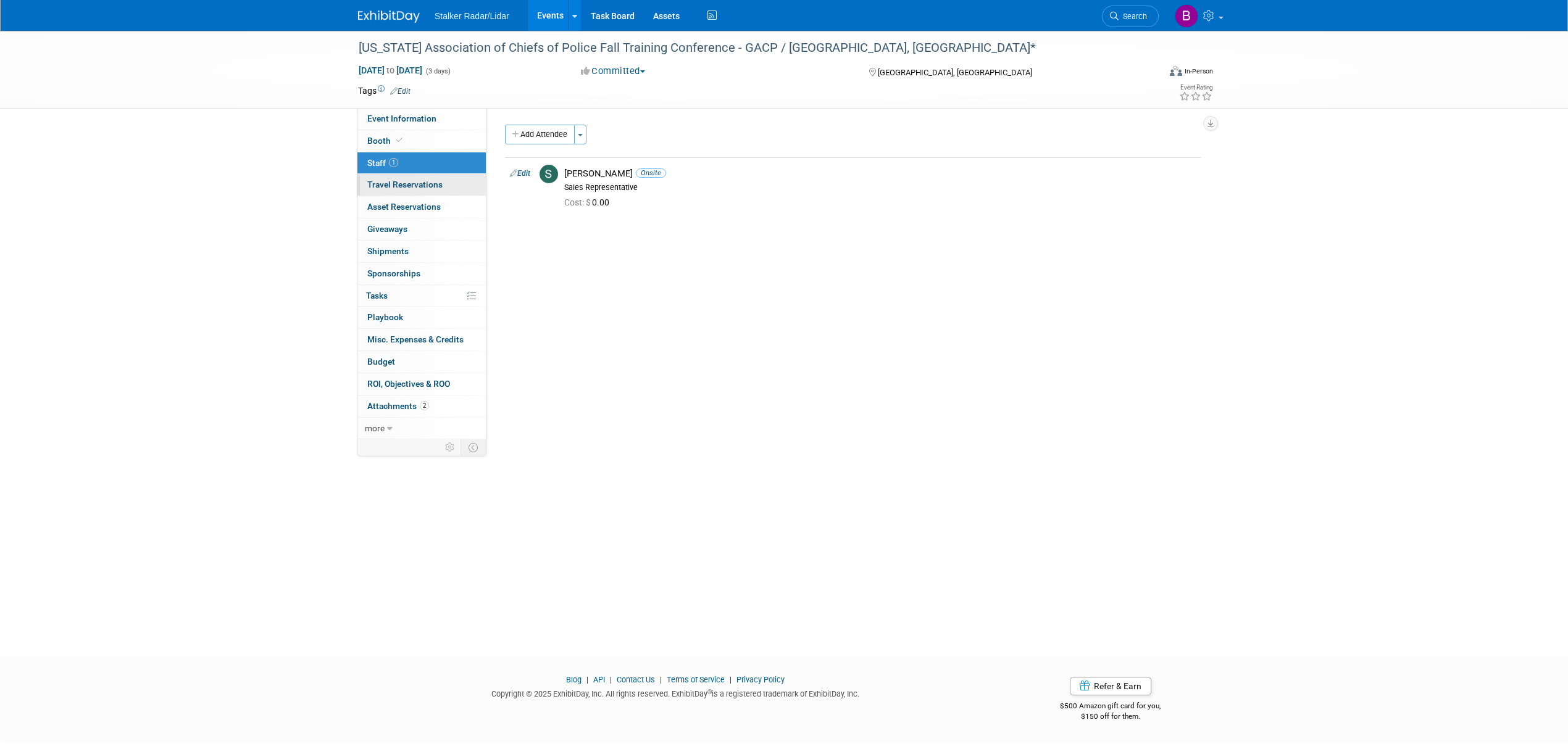
click at [405, 185] on span "Travel Reservations 0" at bounding box center [405, 184] width 76 height 10
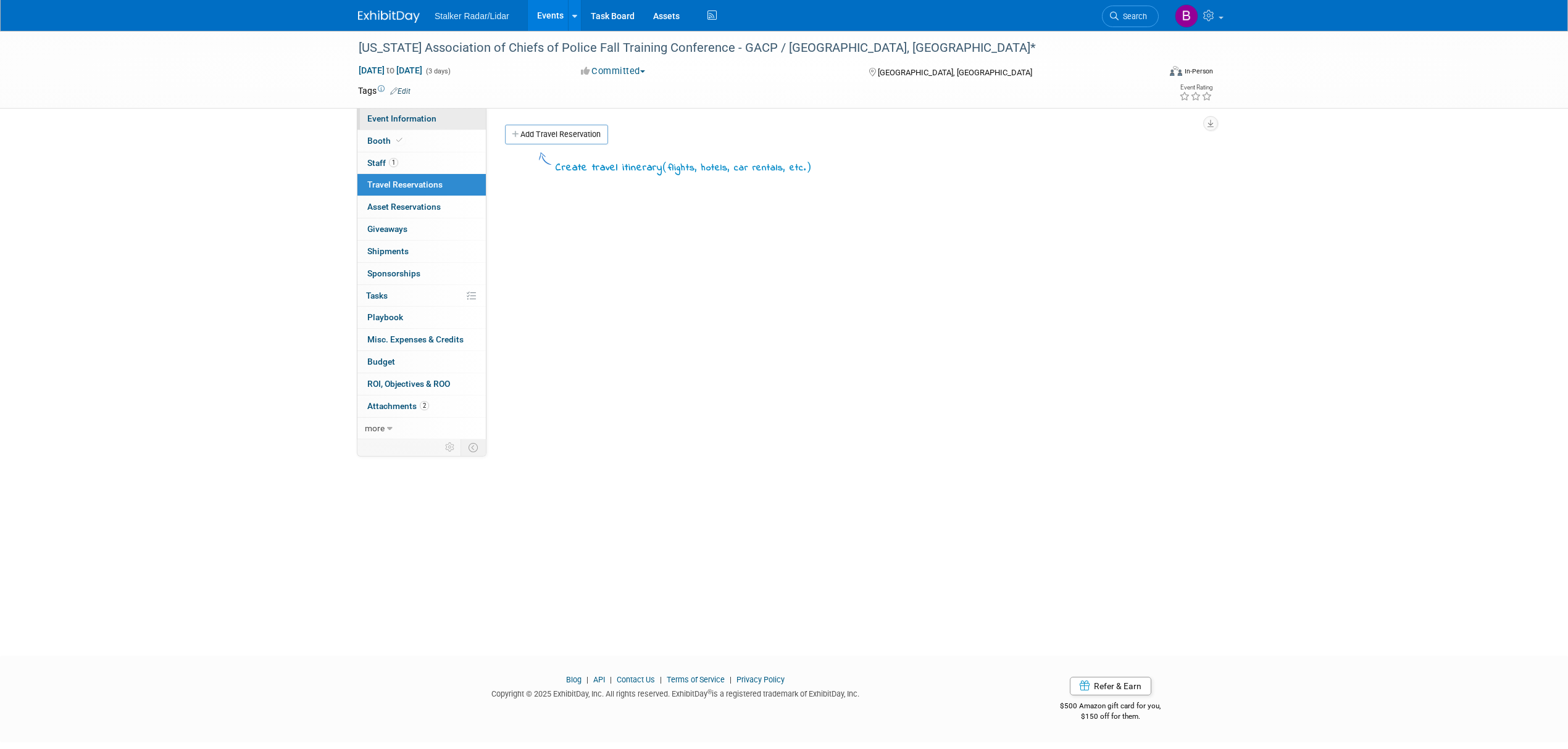
click at [400, 121] on span "Event Information" at bounding box center [402, 118] width 70 height 10
select select "Regional"
select select "Stalker Radar"
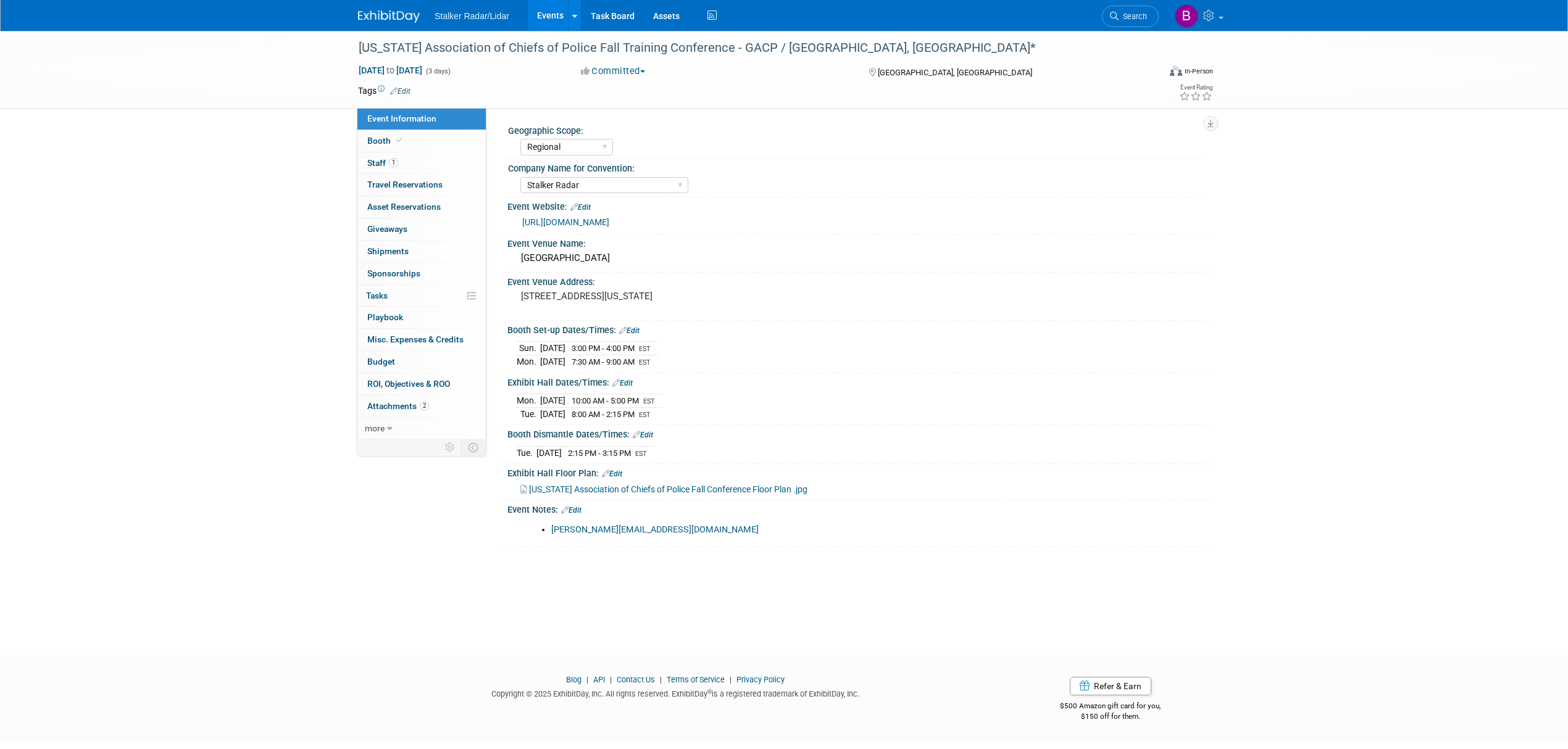
click at [609, 224] on link "[URL][DOMAIN_NAME]" at bounding box center [566, 221] width 87 height 10
drag, startPoint x: 664, startPoint y: 528, endPoint x: 548, endPoint y: 527, distance: 116.0
click at [548, 527] on ul "[PERSON_NAME][EMAIL_ADDRESS][DOMAIN_NAME]" at bounding box center [796, 530] width 540 height 12
copy link "[PERSON_NAME][EMAIL_ADDRESS][DOMAIN_NAME]"
